Goal: Task Accomplishment & Management: Manage account settings

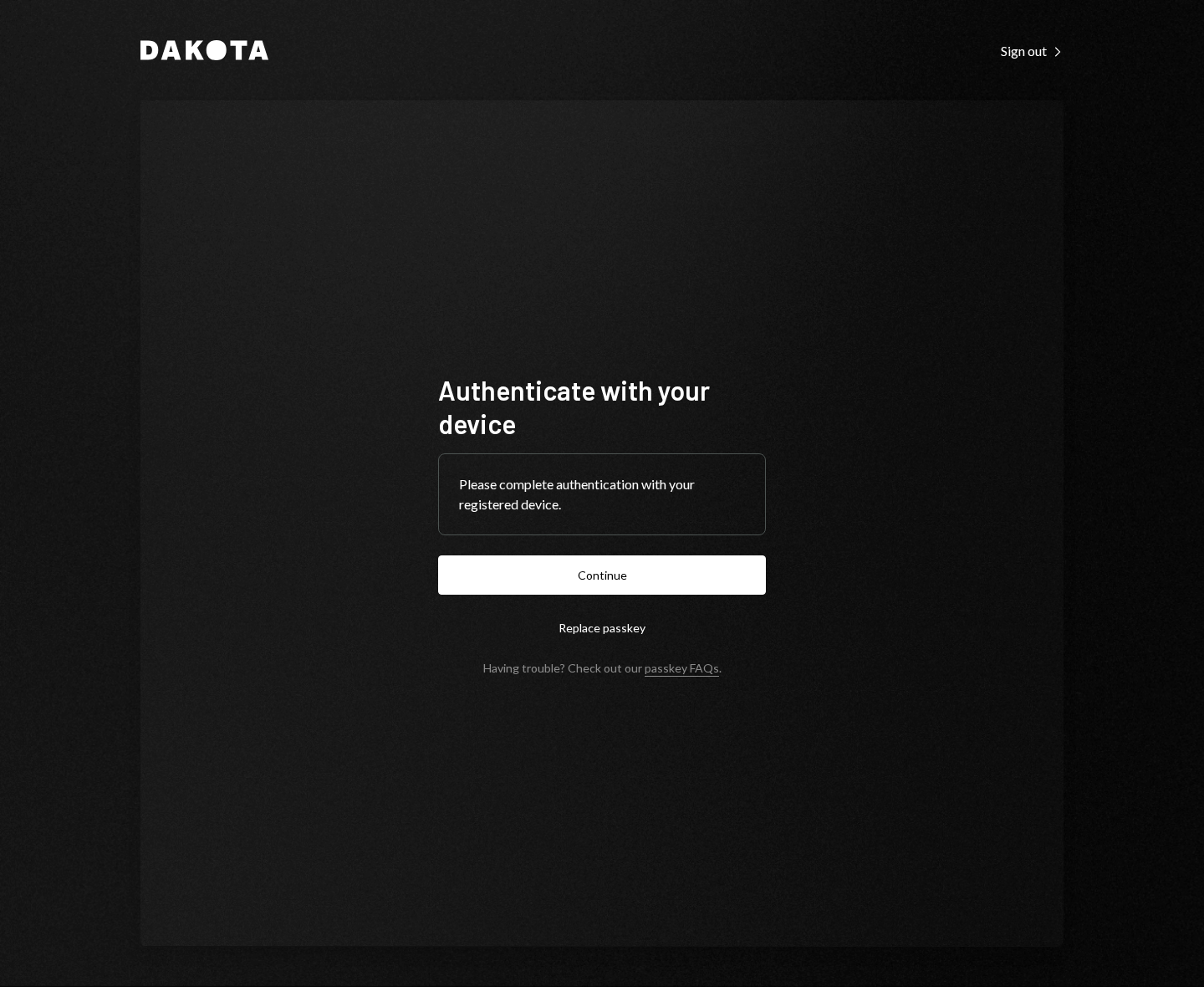
click at [438, 556] on button "Continue" at bounding box center [602, 575] width 328 height 39
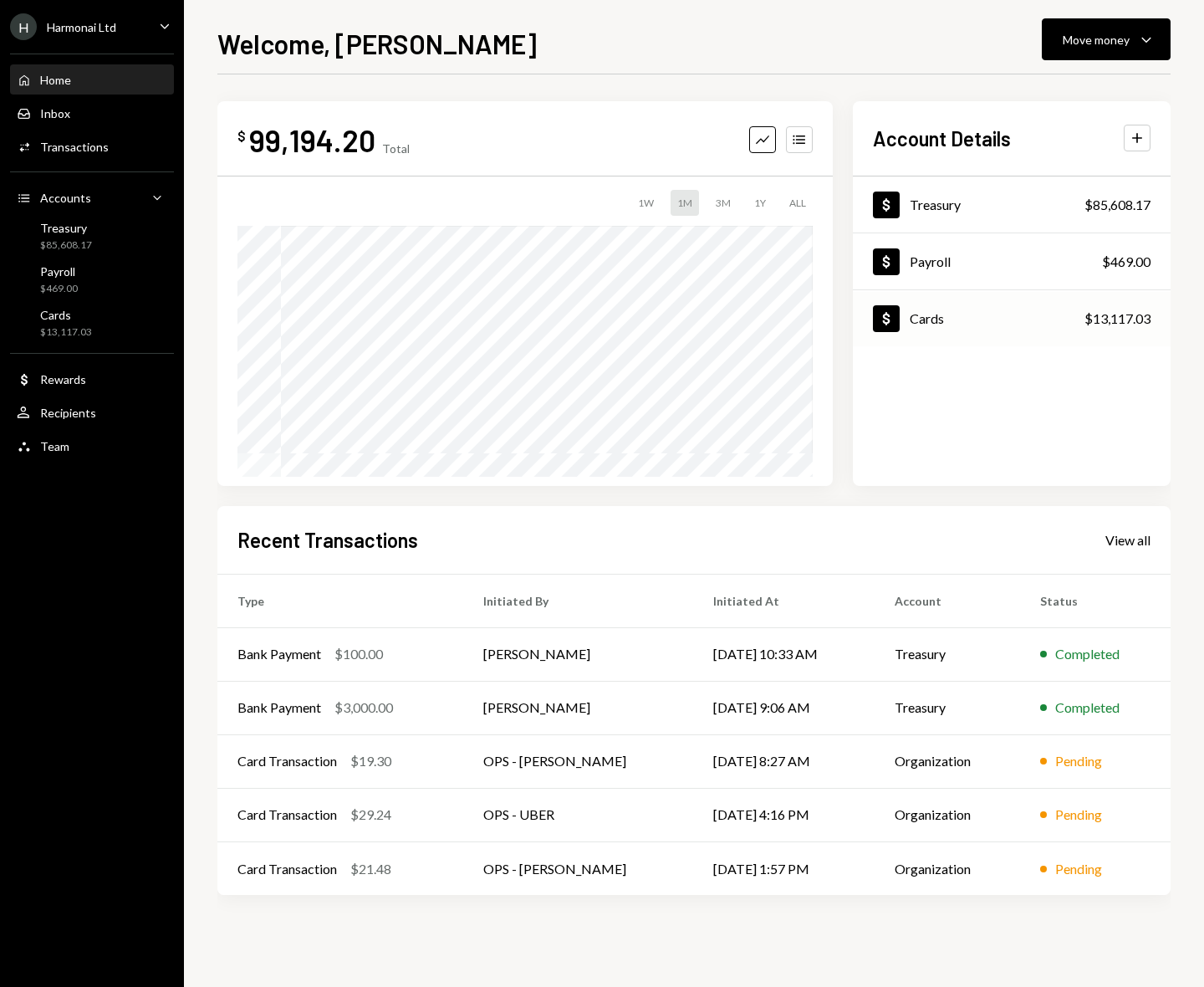
click at [951, 316] on div "Dollar Cards $13,117.03" at bounding box center [1011, 319] width 318 height 54
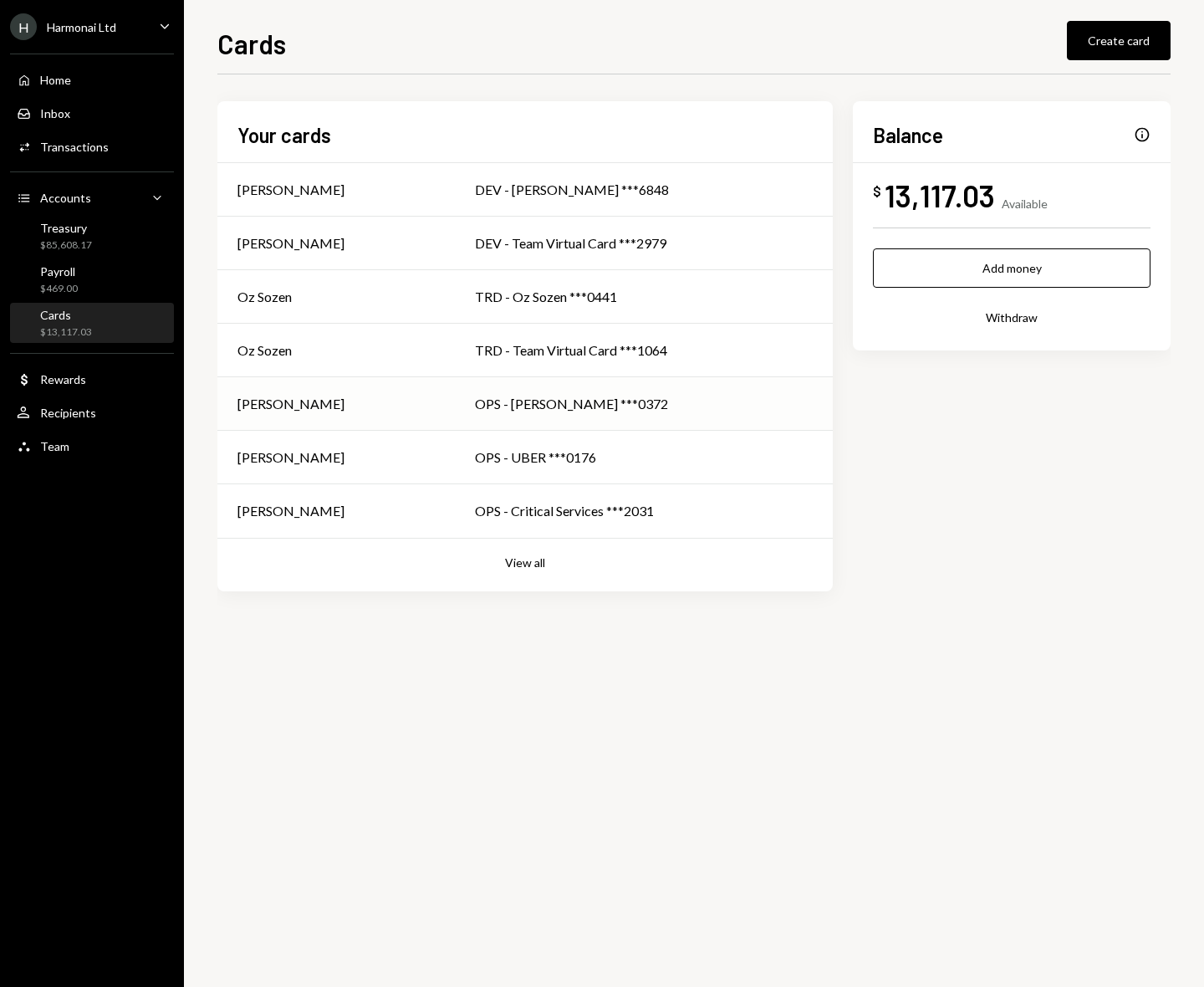
click at [503, 407] on div "OPS - [PERSON_NAME] ***0372" at bounding box center [644, 404] width 338 height 20
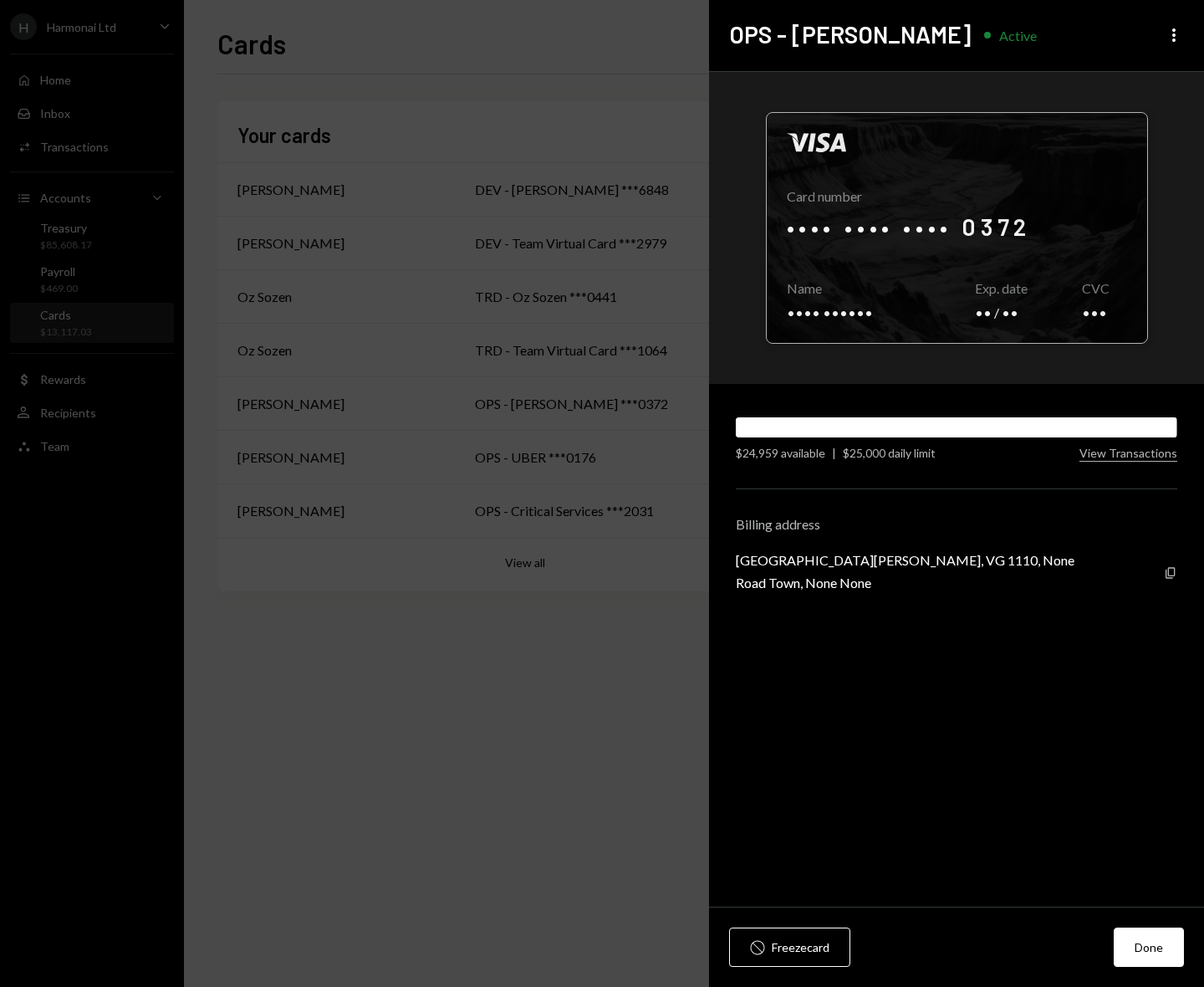
click at [989, 217] on div at bounding box center [957, 228] width 380 height 230
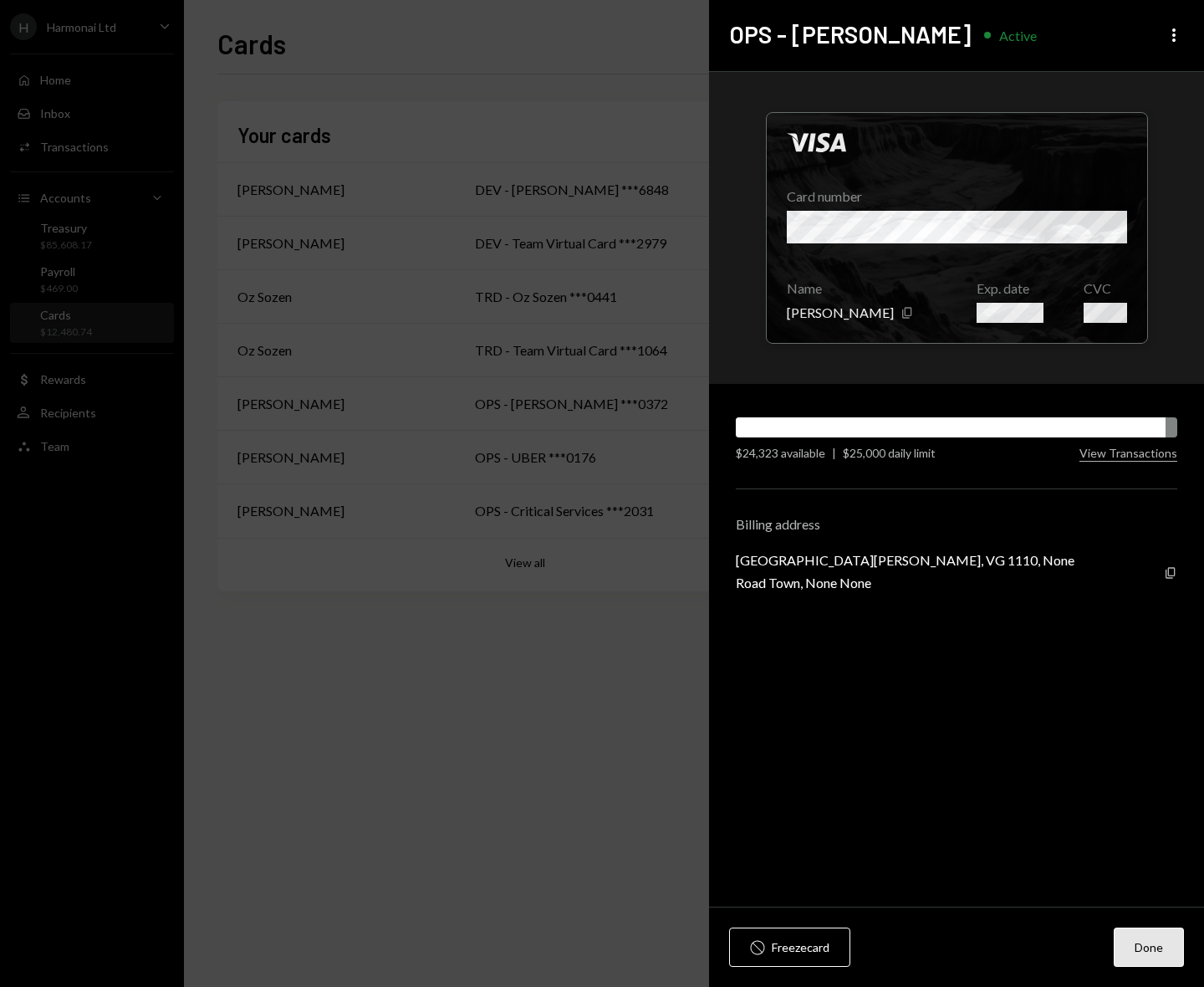
click at [1143, 942] on button "Done" at bounding box center [1148, 947] width 70 height 39
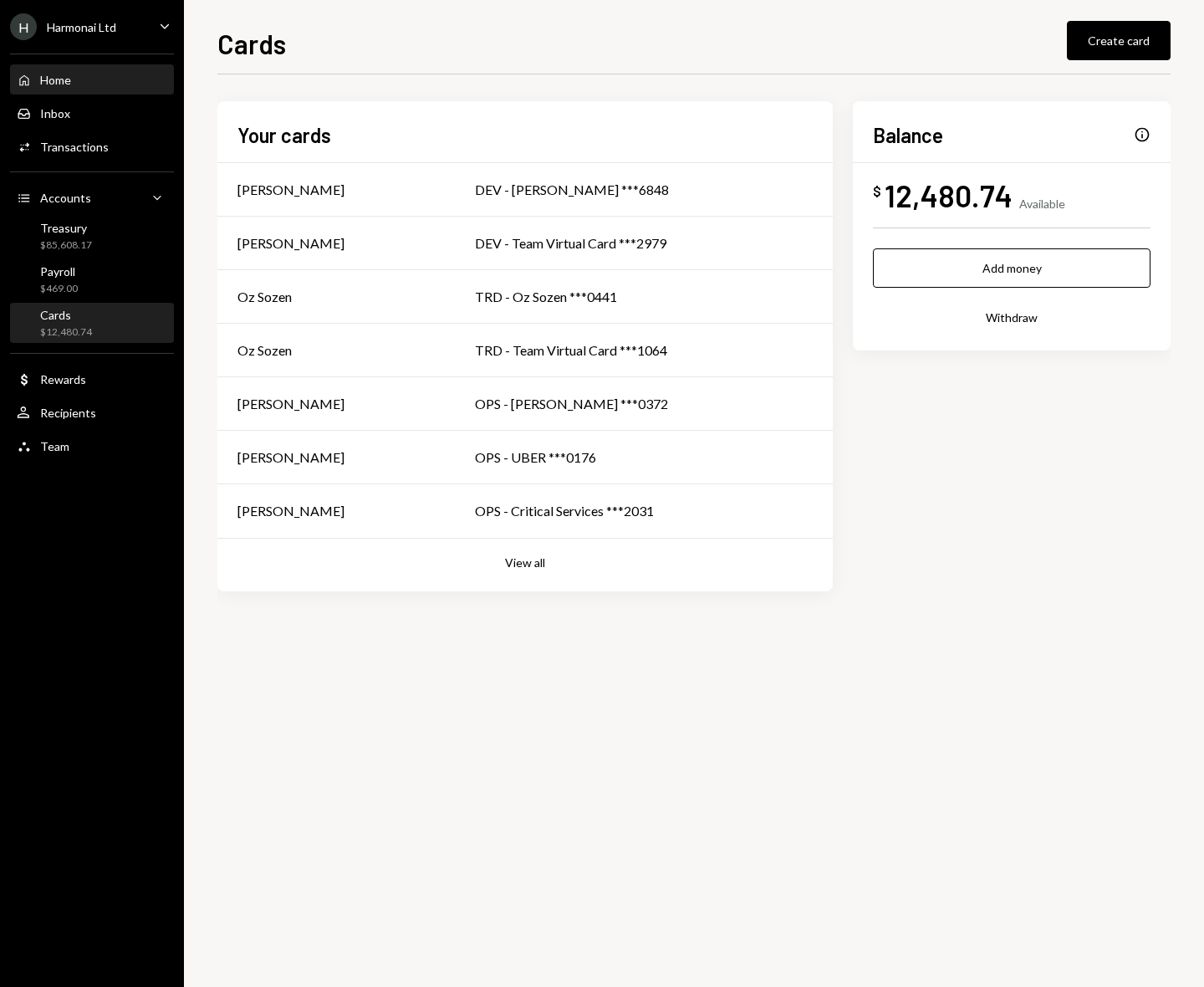
click at [80, 76] on div "Home Home" at bounding box center [92, 81] width 150 height 15
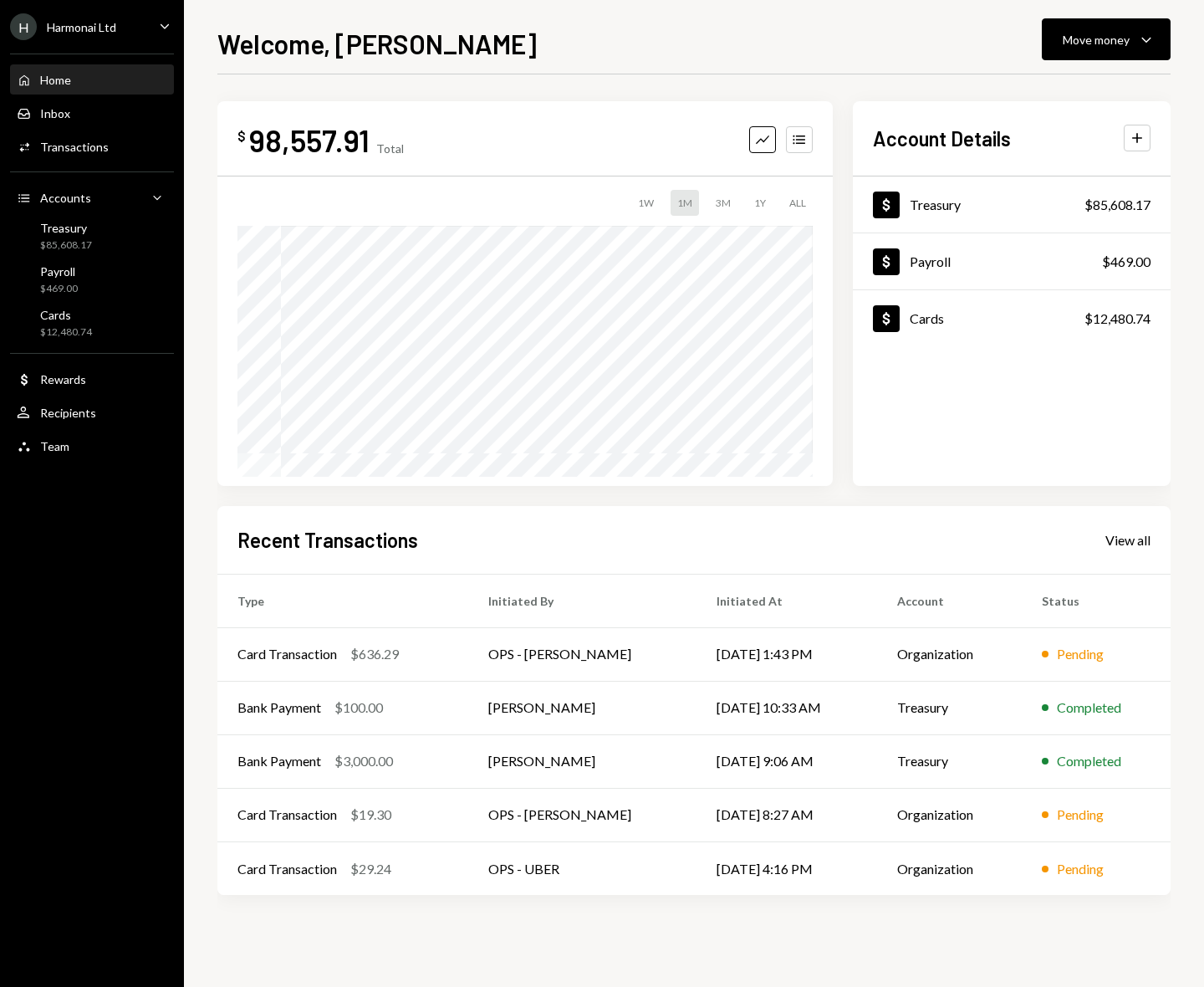
click at [160, 30] on icon "Caret Down" at bounding box center [165, 26] width 19 height 19
